Goal: Task Accomplishment & Management: Complete application form

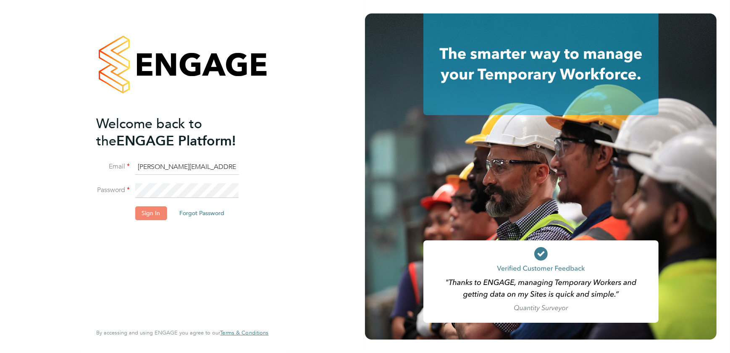
drag, startPoint x: 0, startPoint y: 0, endPoint x: 155, endPoint y: 213, distance: 263.4
click at [155, 213] on button "Sign In" at bounding box center [151, 212] width 32 height 13
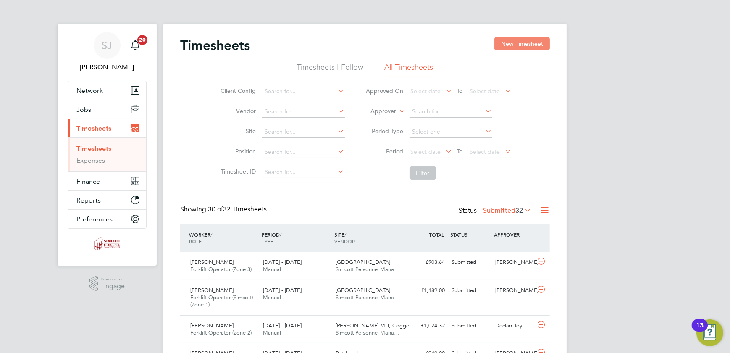
click at [510, 38] on button "New Timesheet" at bounding box center [522, 43] width 55 height 13
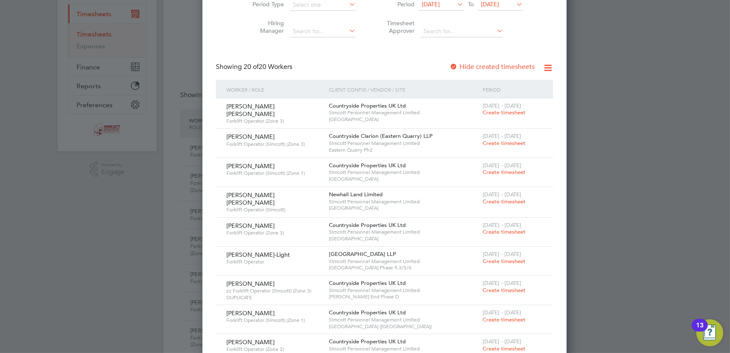
click at [483, 168] on span "Create timesheet" at bounding box center [504, 171] width 43 height 7
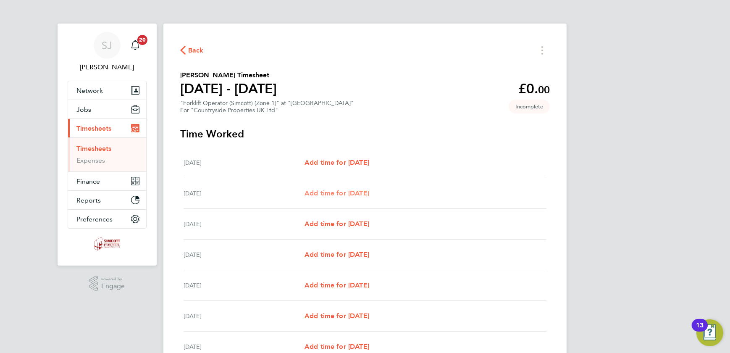
click at [337, 191] on span "Add time for [DATE]" at bounding box center [337, 193] width 65 height 8
select select "30"
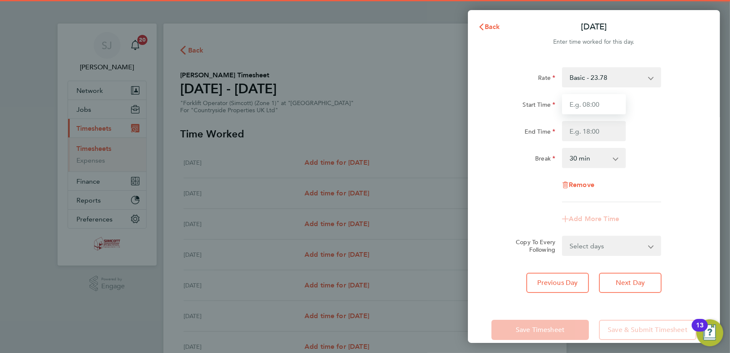
click at [610, 103] on input "Start Time" at bounding box center [594, 104] width 64 height 20
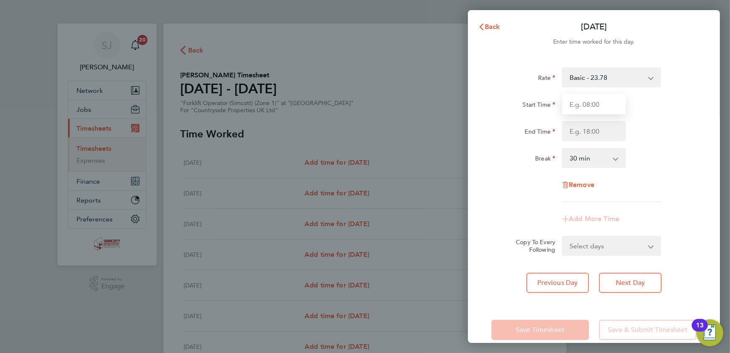
type input "07:30"
type input "18:00"
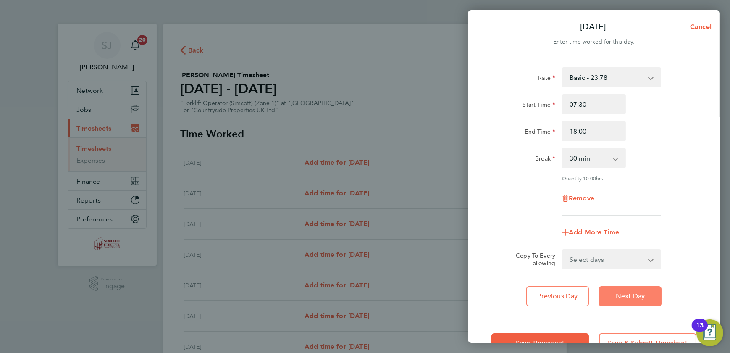
click at [630, 295] on span "Next Day" at bounding box center [630, 296] width 29 height 8
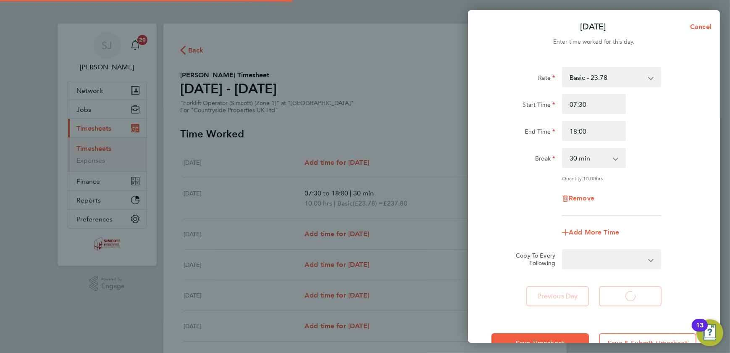
select select "30"
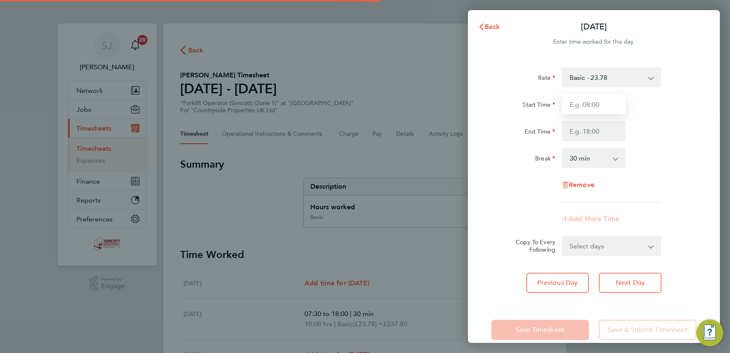
click at [597, 99] on input "Start Time" at bounding box center [594, 104] width 64 height 20
type input "07:30"
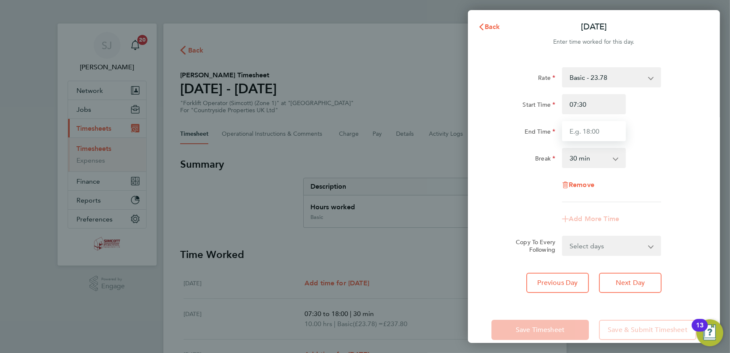
type input "18:00"
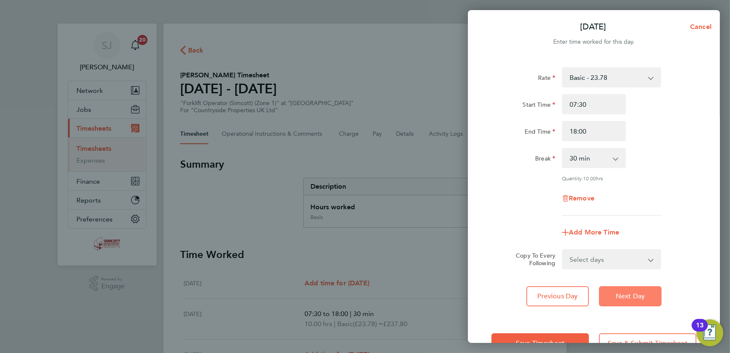
click at [629, 293] on span "Next Day" at bounding box center [630, 296] width 29 height 8
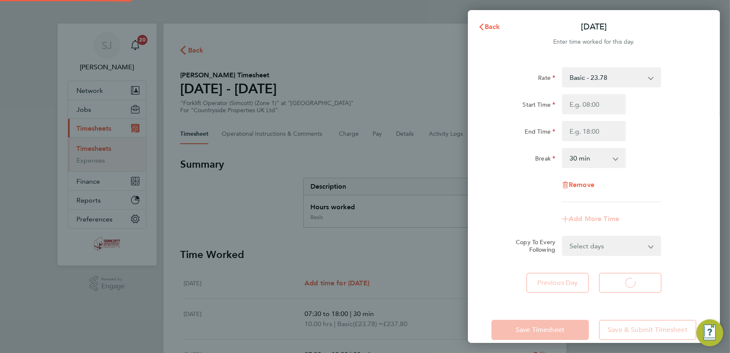
select select "30"
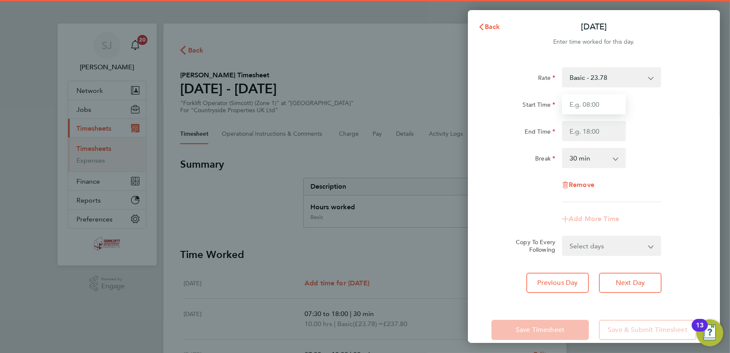
click at [593, 110] on input "Start Time" at bounding box center [594, 104] width 64 height 20
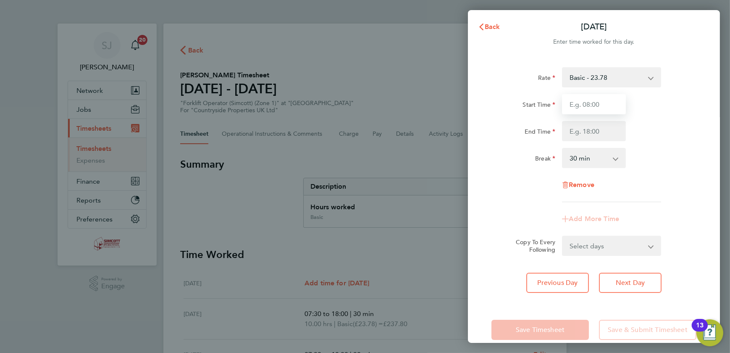
type input "07:30"
type input "18:00"
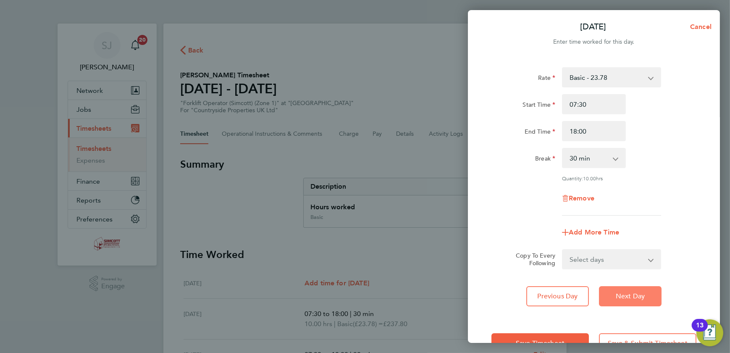
click at [621, 289] on button "Next Day" at bounding box center [630, 296] width 63 height 20
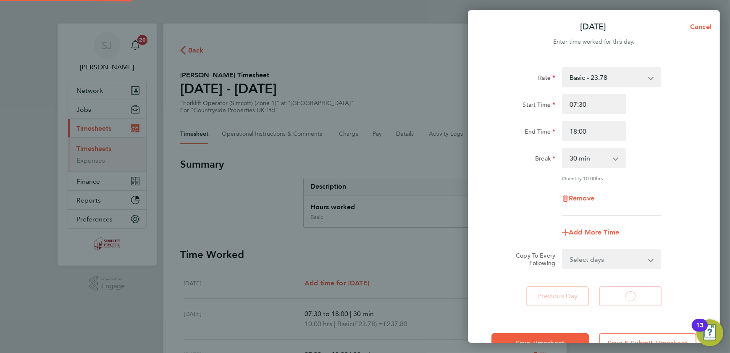
select select "30"
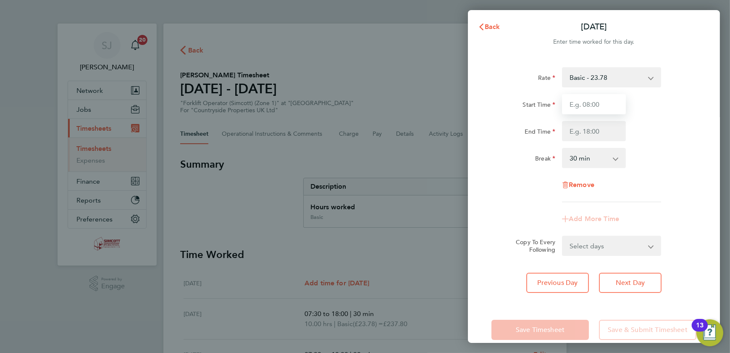
click at [589, 110] on input "Start Time" at bounding box center [594, 104] width 64 height 20
type input "07:30"
type input "18:00"
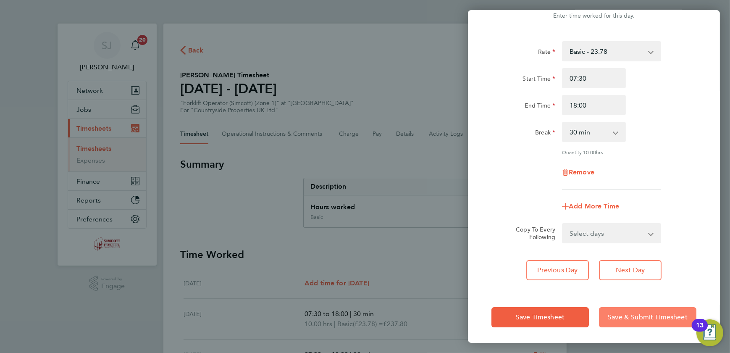
click at [658, 319] on span "Save & Submit Timesheet" at bounding box center [648, 317] width 80 height 8
